Goal: Use online tool/utility: Utilize a website feature to perform a specific function

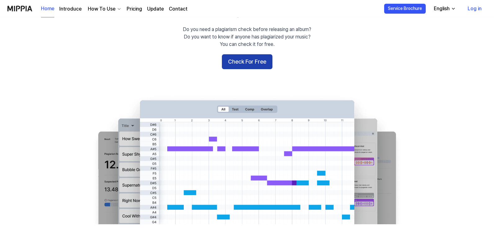
click at [261, 62] on button "Check For Free" at bounding box center [247, 61] width 51 height 15
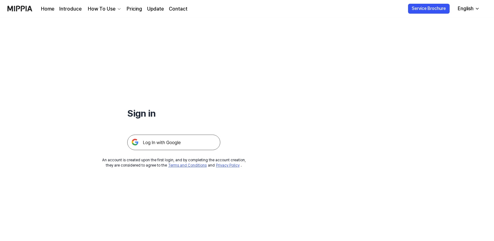
click at [193, 140] on img at bounding box center [173, 143] width 93 height 16
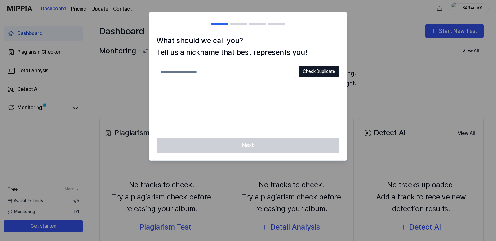
click at [269, 71] on input "text" at bounding box center [227, 72] width 140 height 12
type input "****"
click at [329, 72] on button "Check Duplicate" at bounding box center [319, 71] width 41 height 11
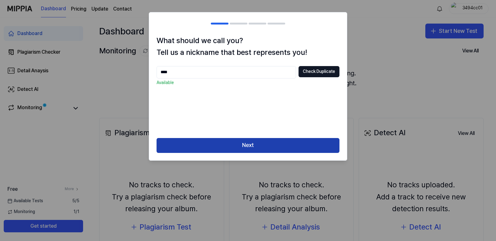
click at [283, 142] on button "Next" at bounding box center [248, 145] width 183 height 15
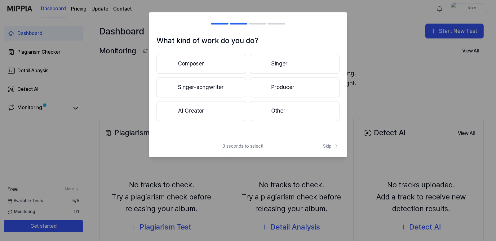
click at [210, 71] on button "Composer" at bounding box center [202, 64] width 90 height 20
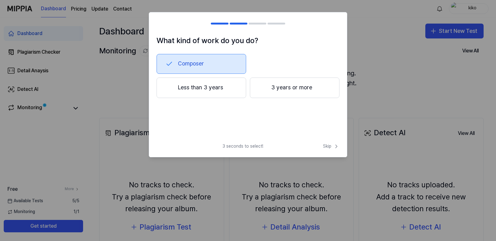
click at [221, 94] on button "Less than 3 years" at bounding box center [202, 88] width 90 height 20
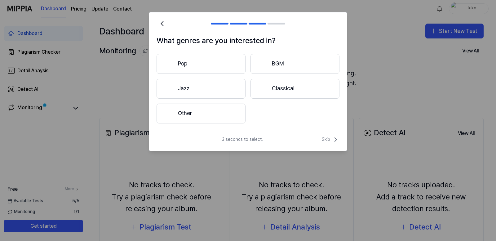
click at [219, 116] on button "Other" at bounding box center [201, 114] width 89 height 20
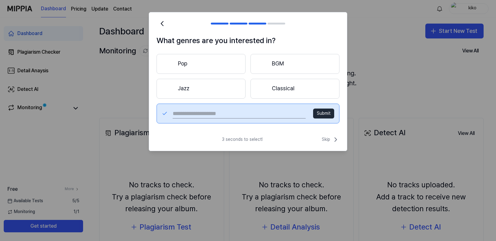
click at [233, 118] on input "text" at bounding box center [239, 114] width 133 height 10
type input "***"
click at [321, 111] on button "Submit" at bounding box center [323, 114] width 21 height 10
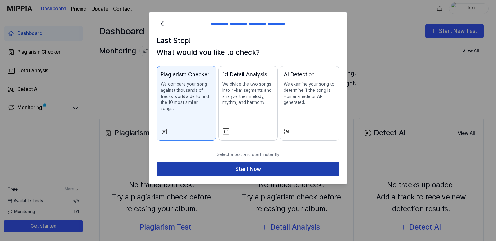
click at [248, 163] on button "Start Now" at bounding box center [248, 169] width 183 height 15
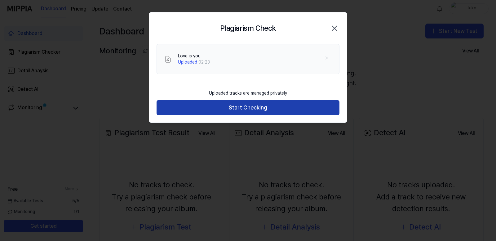
click at [254, 108] on button "Start Checking" at bounding box center [248, 107] width 183 height 15
